Goal: Task Accomplishment & Management: Use online tool/utility

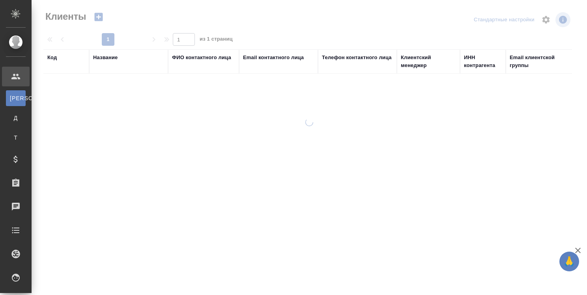
select select "RU"
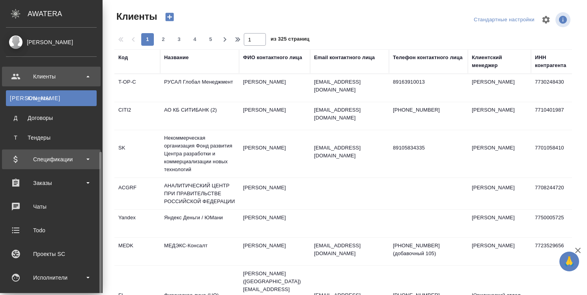
scroll to position [118, 0]
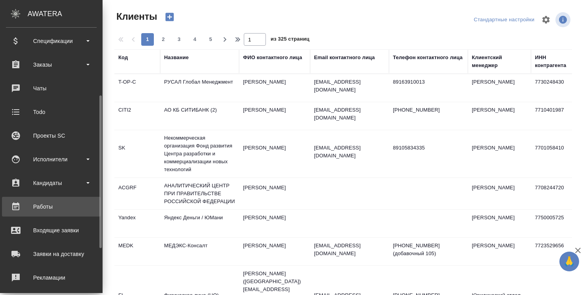
click at [39, 207] on div "Работы" at bounding box center [51, 207] width 91 height 12
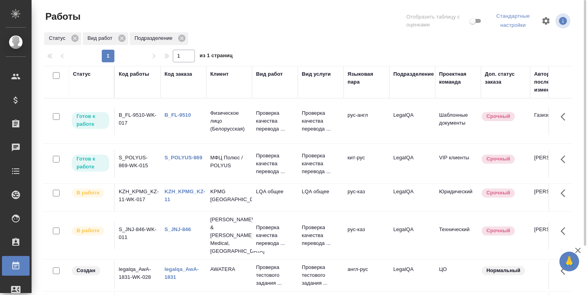
click at [188, 114] on link "B_FL-9510" at bounding box center [177, 115] width 26 height 6
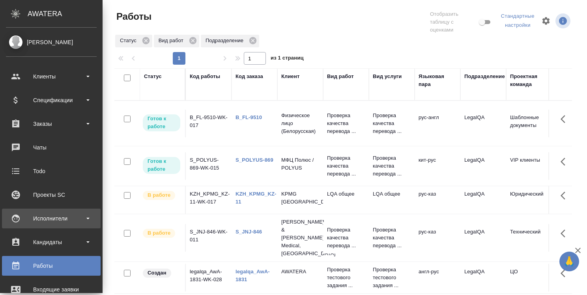
click at [56, 213] on div "Исполнители" at bounding box center [51, 218] width 91 height 12
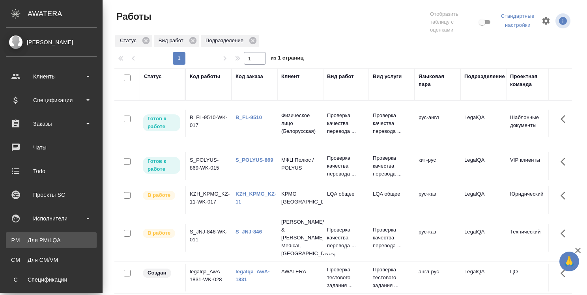
click at [54, 235] on link "PM Для PM/LQA" at bounding box center [51, 240] width 91 height 16
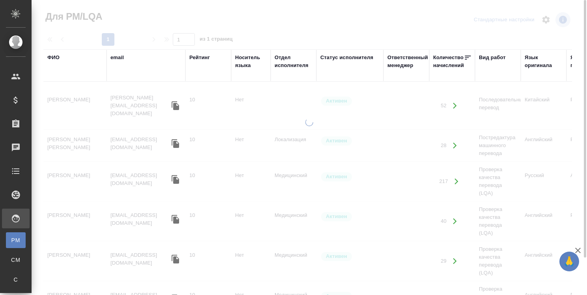
click at [56, 57] on div "ФИО" at bounding box center [53, 58] width 12 height 8
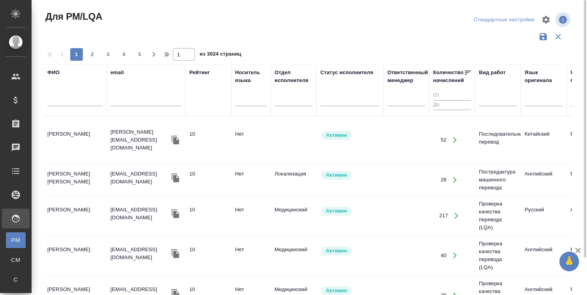
click at [61, 100] on input "text" at bounding box center [74, 101] width 55 height 10
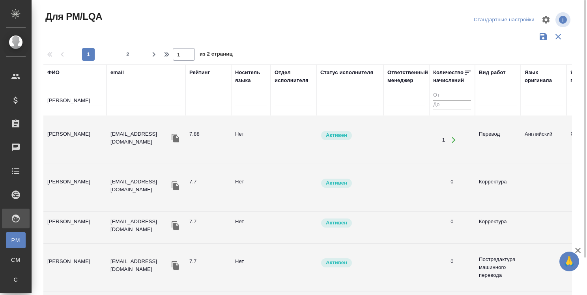
click at [88, 137] on td "Абрамова Валерия" at bounding box center [74, 140] width 63 height 28
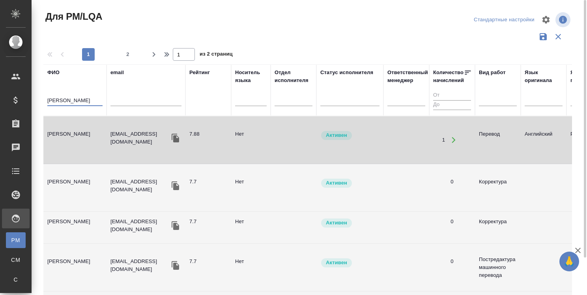
drag, startPoint x: 94, startPoint y: 97, endPoint x: 39, endPoint y: 97, distance: 54.4
click at [39, 97] on div "Для PM/LQA Стандартные настройки 1 2 1 из 2 страниц ФИО Абрамова email Рейтинг …" at bounding box center [310, 176] width 543 height 352
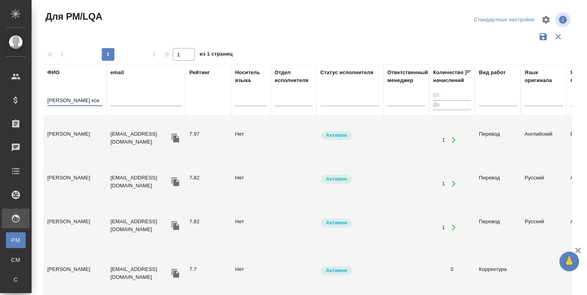
type input "Долгова ксе"
click at [86, 132] on td "[PERSON_NAME]" at bounding box center [74, 140] width 63 height 28
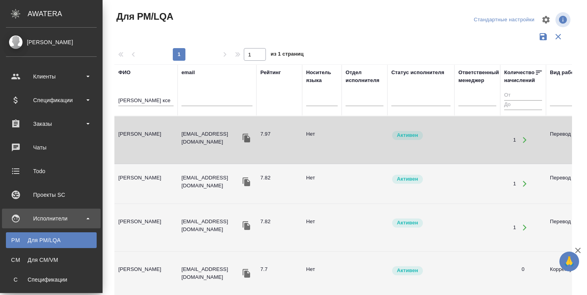
scroll to position [158, 0]
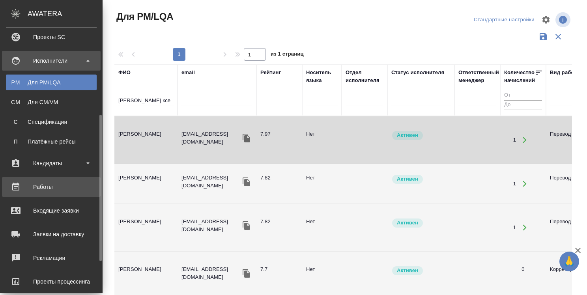
click at [41, 184] on div "Работы" at bounding box center [51, 187] width 91 height 12
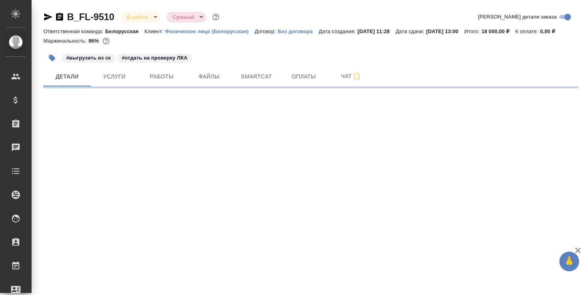
select select "RU"
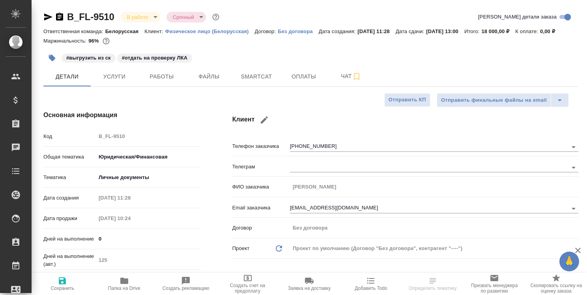
type textarea "x"
click at [260, 82] on span "Smartcat" at bounding box center [256, 77] width 38 height 10
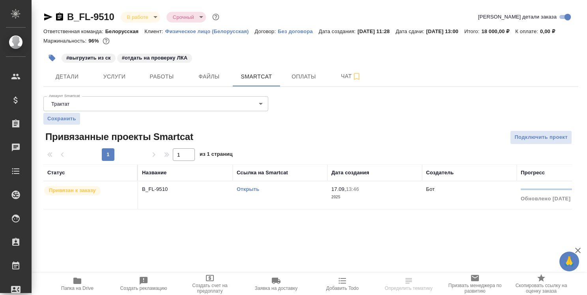
click at [254, 192] on link "Открыть" at bounding box center [248, 189] width 22 height 6
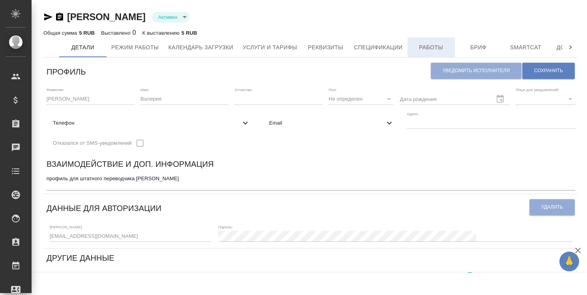
click at [427, 45] on span "Работы" at bounding box center [431, 48] width 38 height 10
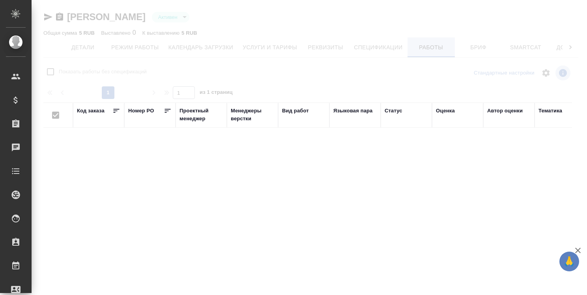
checkbox input "false"
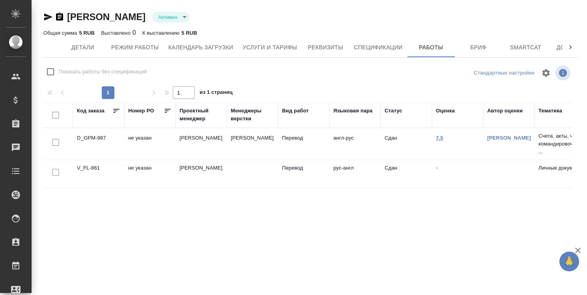
click at [439, 137] on link "7.5" at bounding box center [439, 138] width 7 height 6
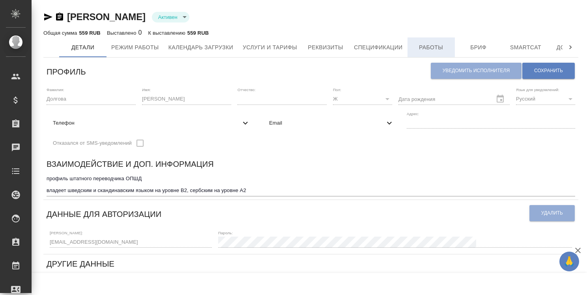
click at [438, 48] on span "Работы" at bounding box center [431, 48] width 38 height 10
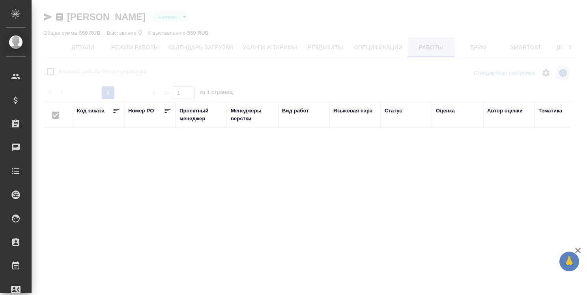
checkbox input "false"
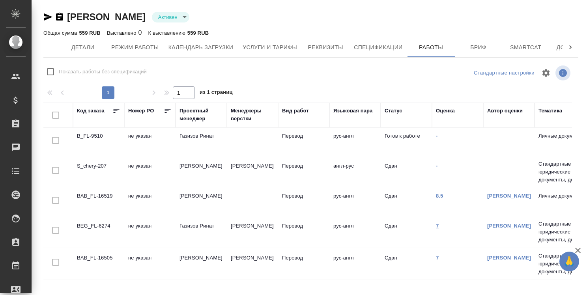
click at [436, 225] on link "7" at bounding box center [437, 226] width 3 height 6
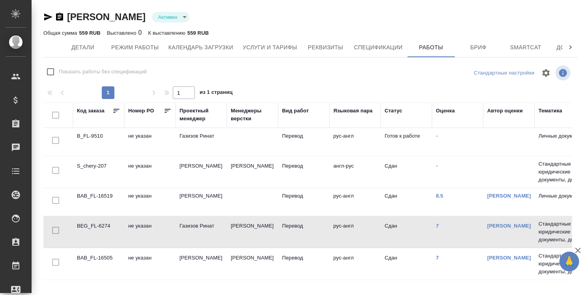
click at [97, 164] on td "S_chery-207" at bounding box center [98, 172] width 51 height 28
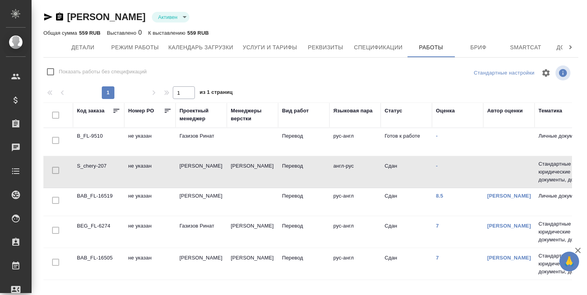
click at [97, 164] on td "S_chery-207" at bounding box center [98, 172] width 51 height 28
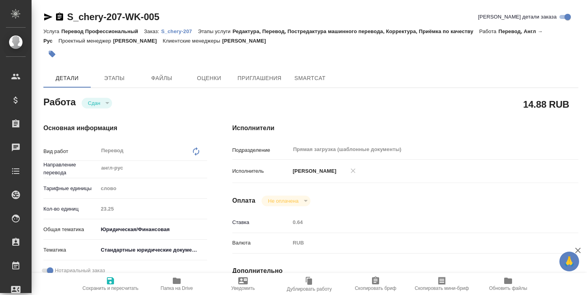
type textarea "x"
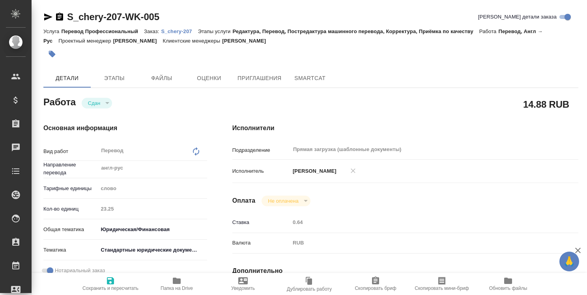
type textarea "x"
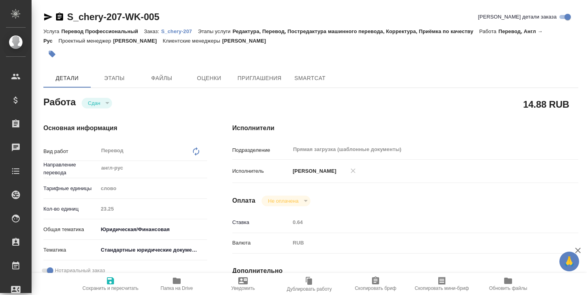
type textarea "x"
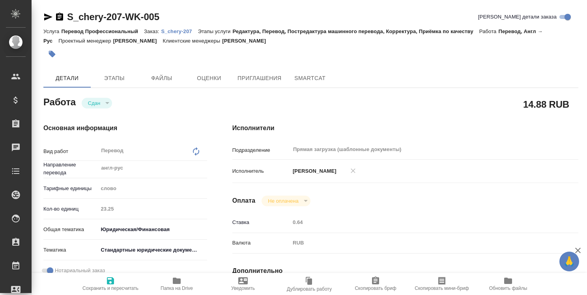
type textarea "x"
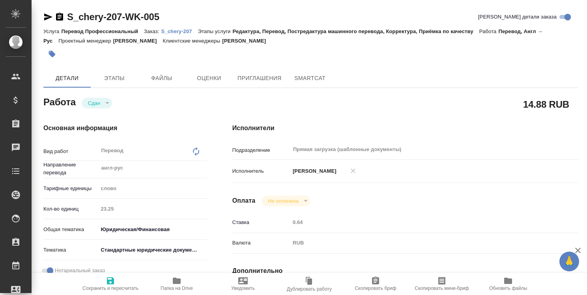
click at [186, 30] on p "S_chery-207" at bounding box center [179, 31] width 37 height 6
type textarea "x"
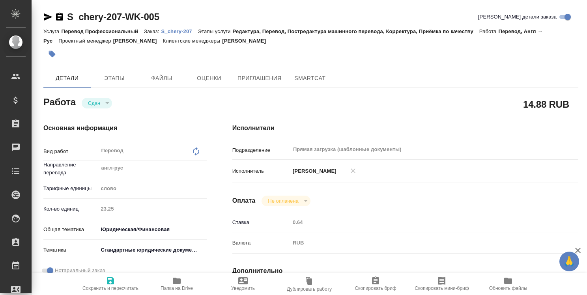
type textarea "x"
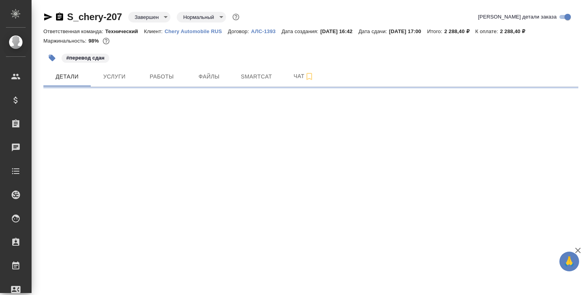
select select "RU"
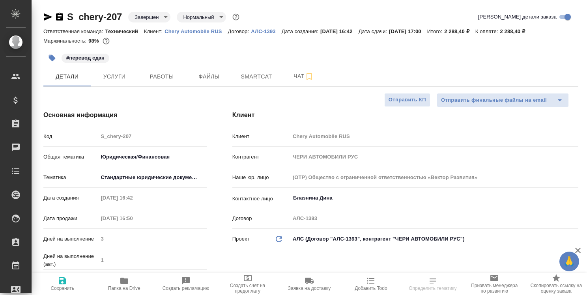
type textarea "x"
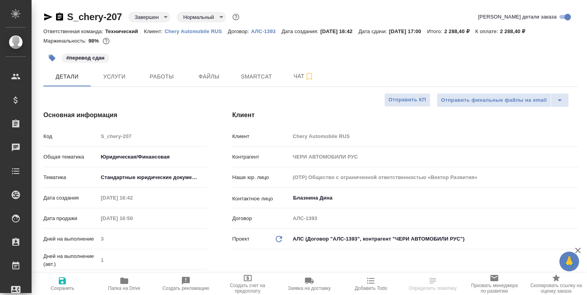
type textarea "x"
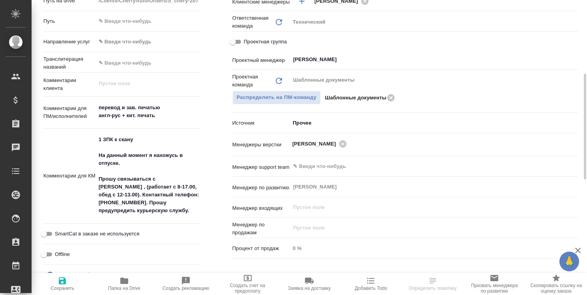
scroll to position [315, 0]
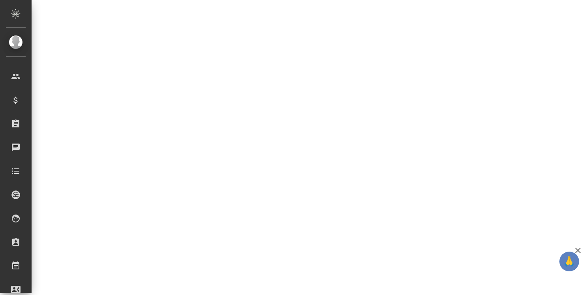
select select "RU"
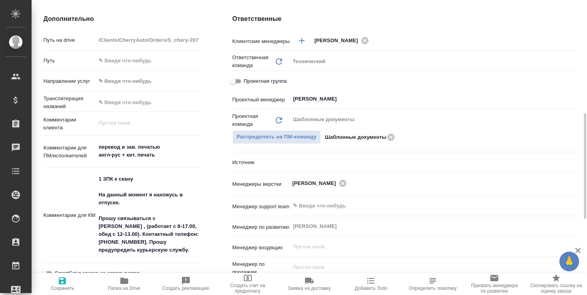
type textarea "x"
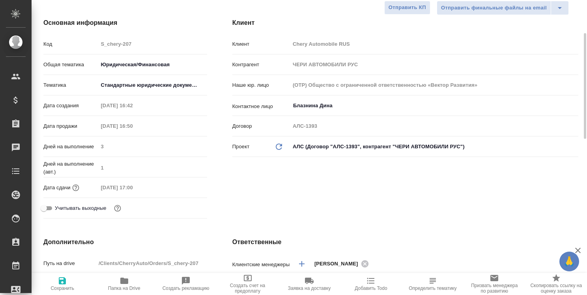
scroll to position [0, 0]
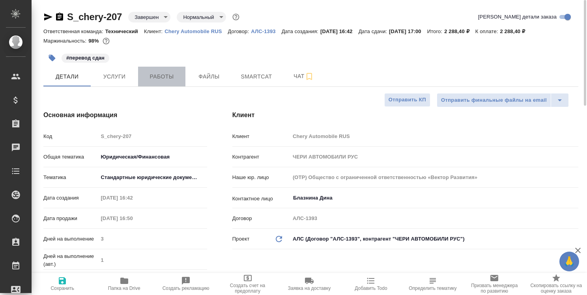
click at [170, 77] on span "Работы" at bounding box center [162, 77] width 38 height 10
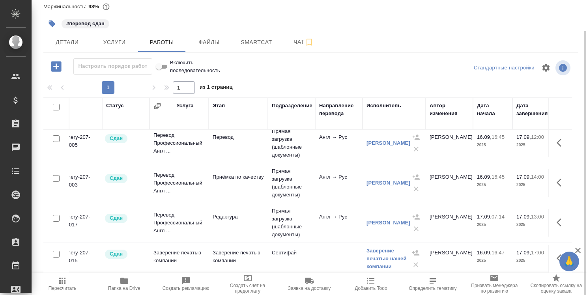
scroll to position [12, 0]
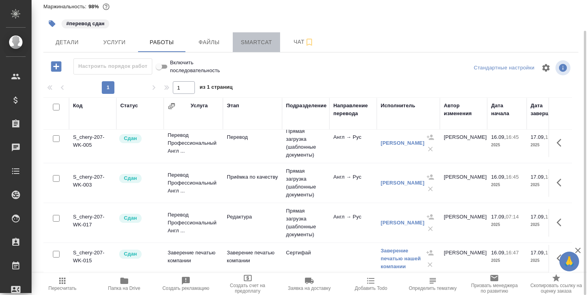
click at [256, 43] on span "Smartcat" at bounding box center [256, 42] width 38 height 10
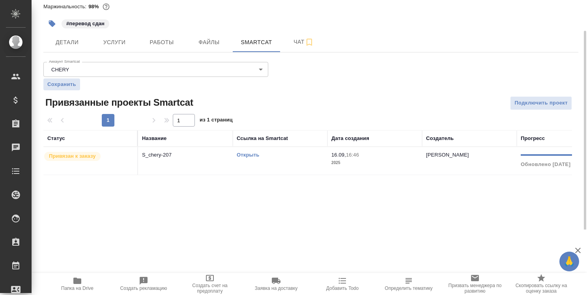
click at [250, 156] on link "Открыть" at bounding box center [248, 155] width 22 height 6
click at [251, 155] on link "Открыть" at bounding box center [248, 155] width 22 height 6
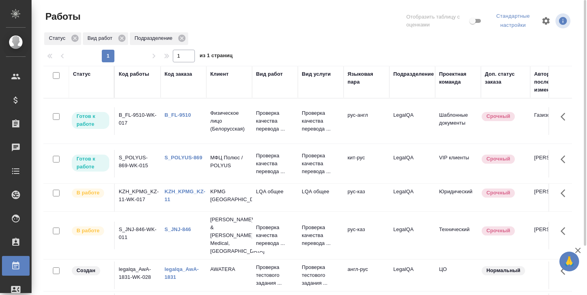
click at [186, 116] on link "B_FL-9510" at bounding box center [177, 115] width 26 height 6
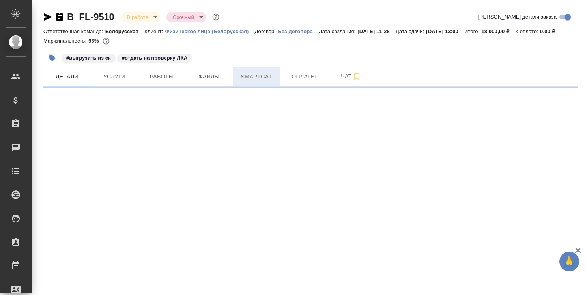
select select "RU"
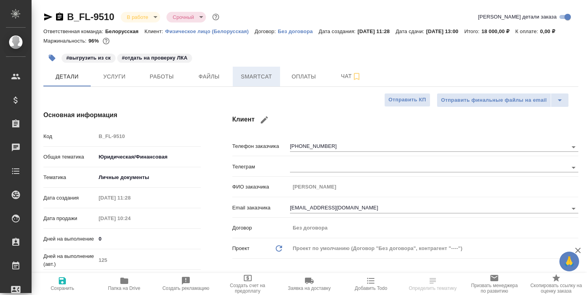
type textarea "x"
click at [259, 82] on span "Smartcat" at bounding box center [256, 77] width 38 height 10
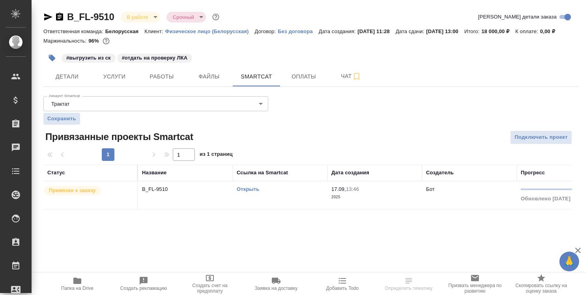
click at [251, 192] on link "Открыть" at bounding box center [248, 189] width 22 height 6
click at [82, 281] on icon "button" at bounding box center [77, 280] width 9 height 9
click at [73, 82] on span "Детали" at bounding box center [67, 77] width 38 height 10
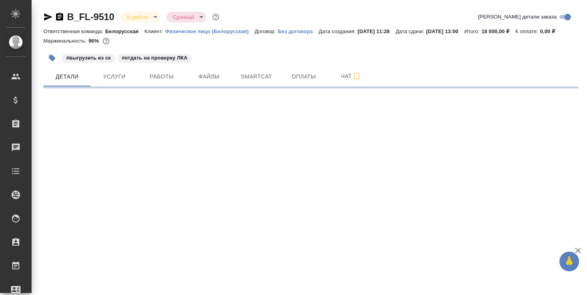
select select "RU"
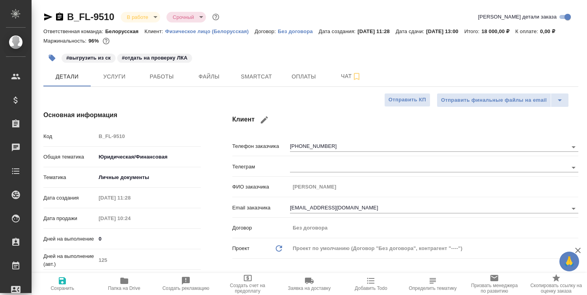
type textarea "x"
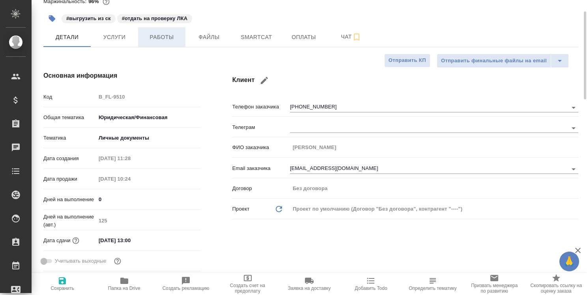
click at [164, 42] on span "Работы" at bounding box center [162, 37] width 38 height 10
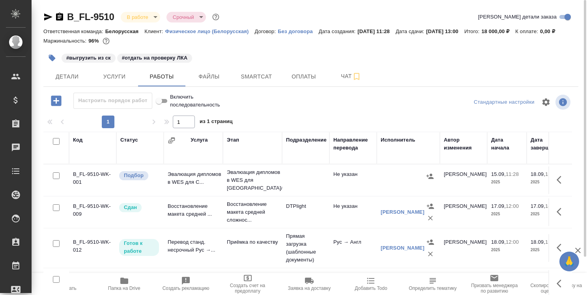
click at [47, 17] on icon "button" at bounding box center [47, 16] width 9 height 9
click at [75, 82] on span "Детали" at bounding box center [67, 77] width 38 height 10
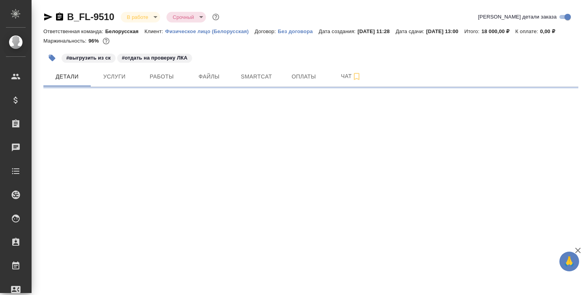
select select "RU"
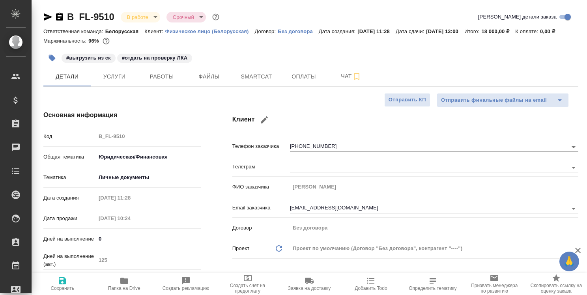
type textarea "x"
click at [166, 82] on span "Работы" at bounding box center [162, 77] width 38 height 10
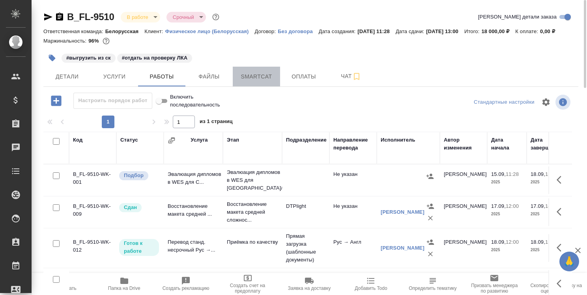
click at [259, 82] on span "Smartcat" at bounding box center [256, 77] width 38 height 10
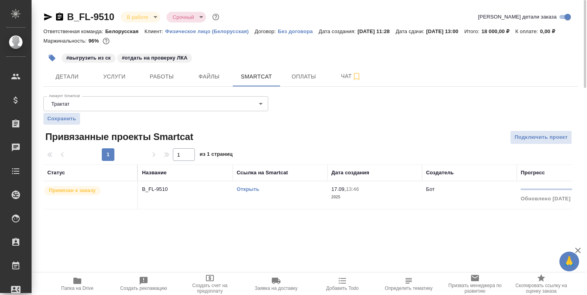
click at [252, 192] on link "Открыть" at bounding box center [248, 189] width 22 height 6
click at [60, 82] on span "Детали" at bounding box center [67, 77] width 38 height 10
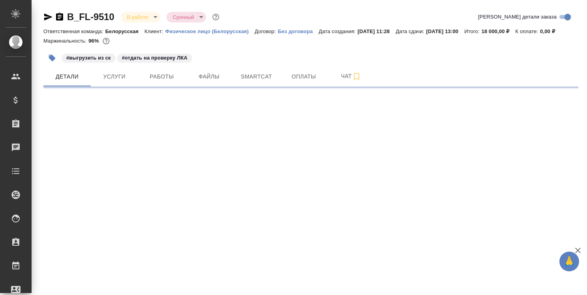
select select "RU"
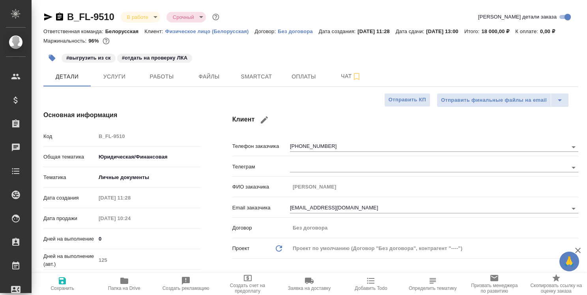
type textarea "x"
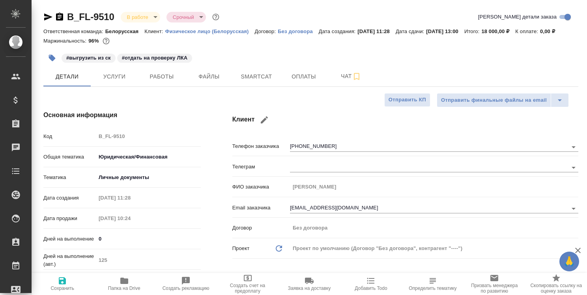
type textarea "x"
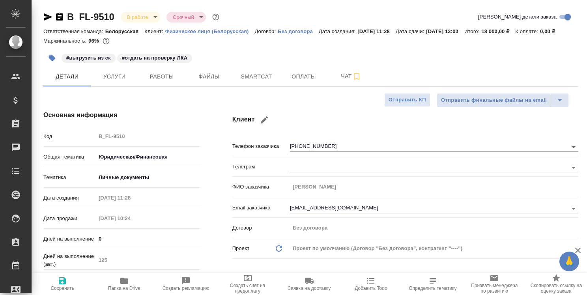
type textarea "x"
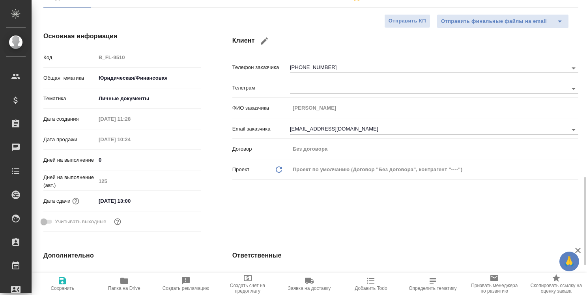
scroll to position [197, 0]
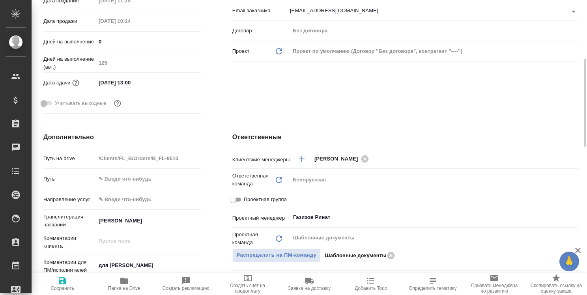
type textarea "x"
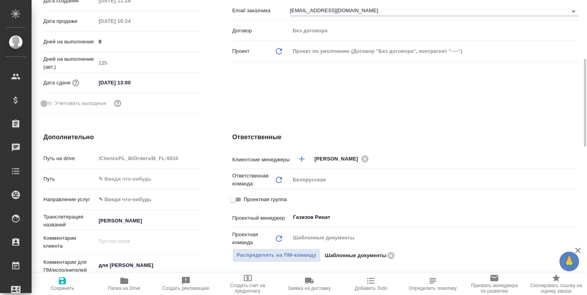
type textarea "x"
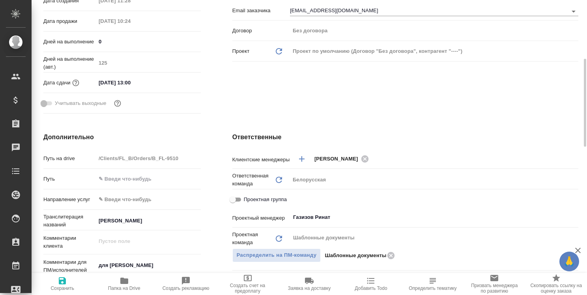
type textarea "x"
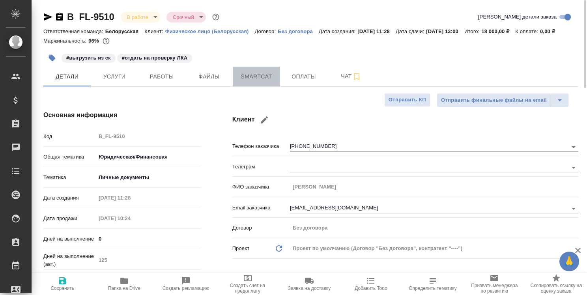
click at [262, 82] on span "Smartcat" at bounding box center [256, 77] width 38 height 10
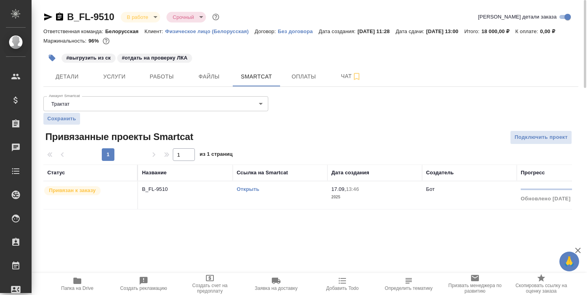
click at [246, 192] on link "Открыть" at bounding box center [248, 189] width 22 height 6
